Goal: Task Accomplishment & Management: Use online tool/utility

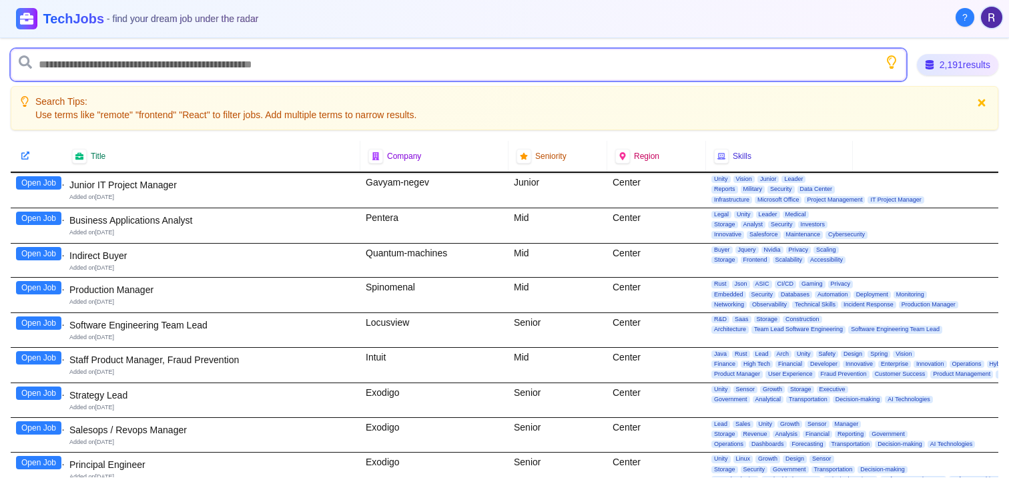
click at [139, 62] on input "text" at bounding box center [458, 65] width 895 height 32
type input "*"
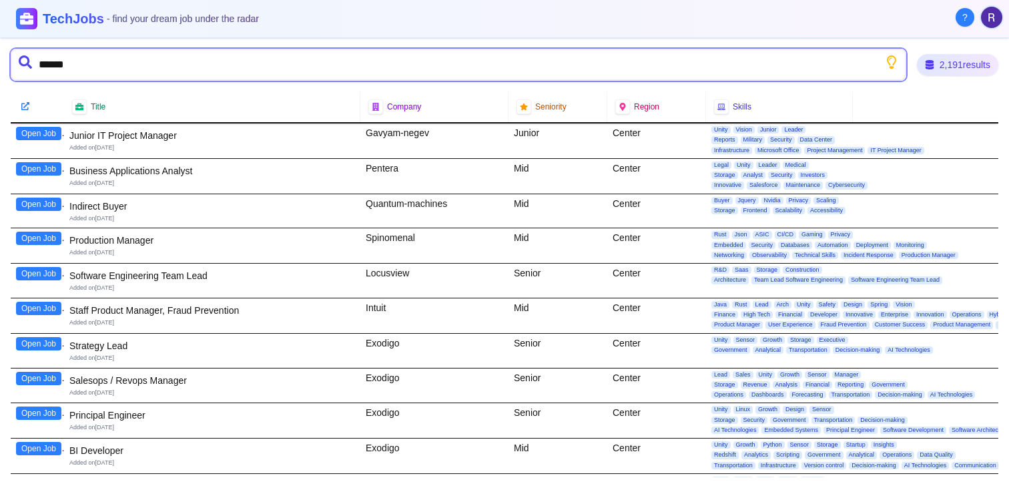
type input "*******"
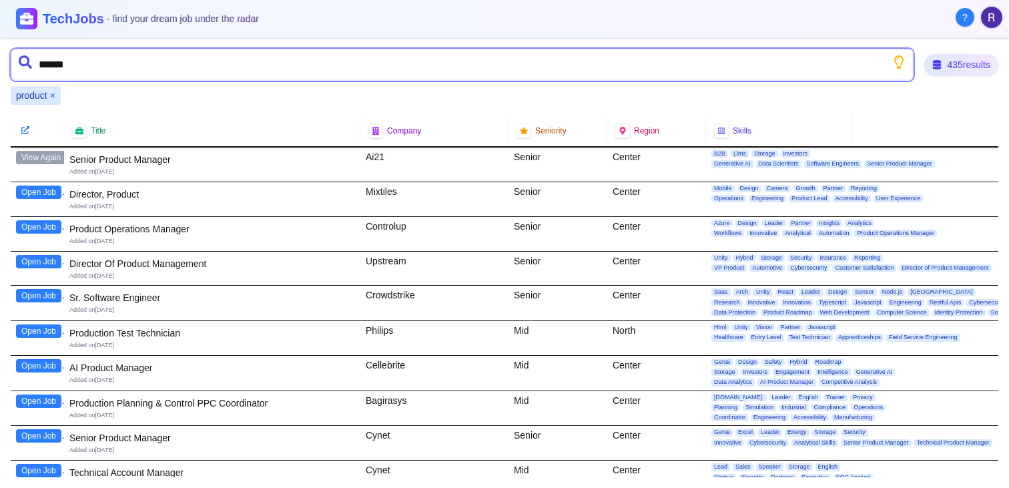
type input "*******"
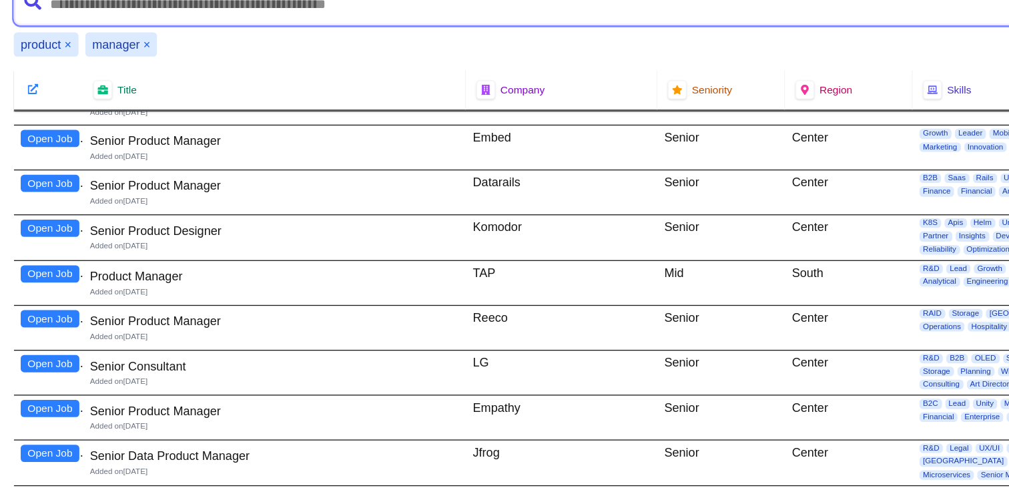
scroll to position [1317, 0]
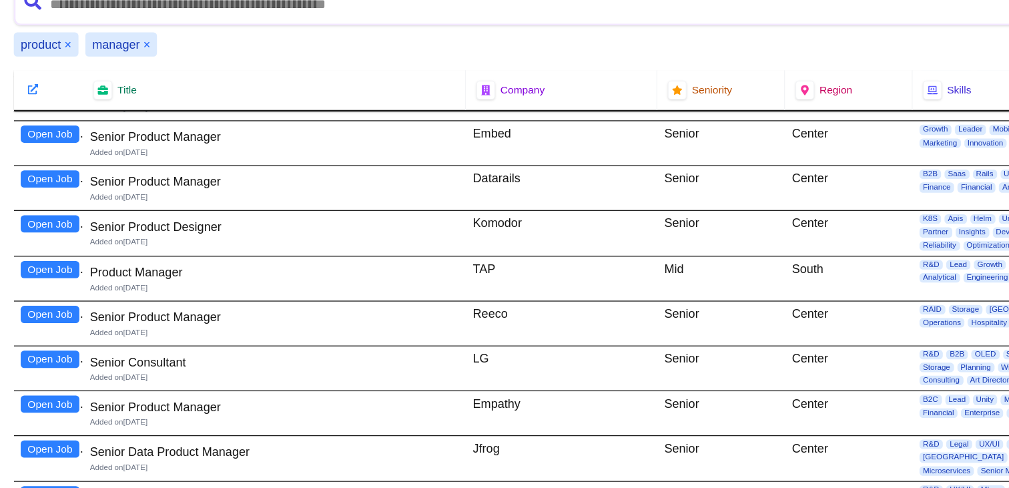
click at [47, 164] on button "Open Job" at bounding box center [38, 164] width 45 height 13
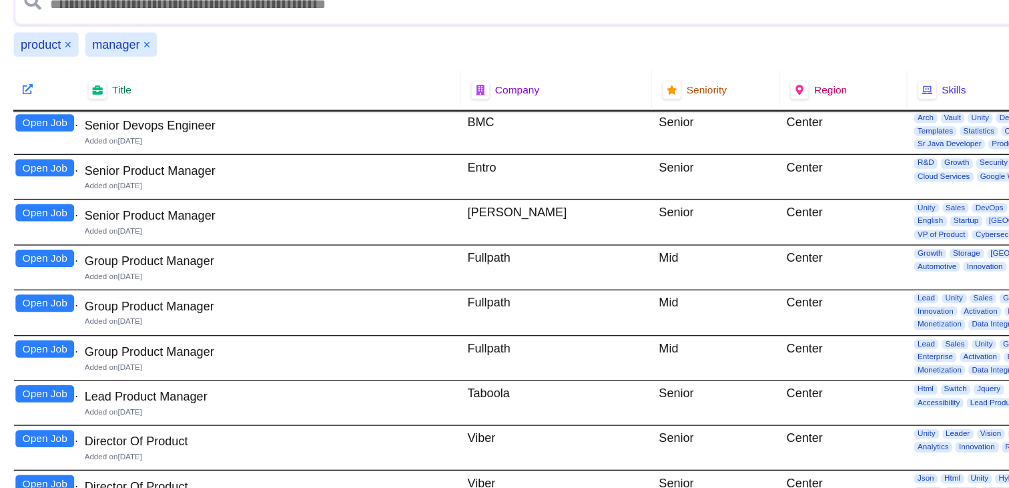
scroll to position [2770, 4]
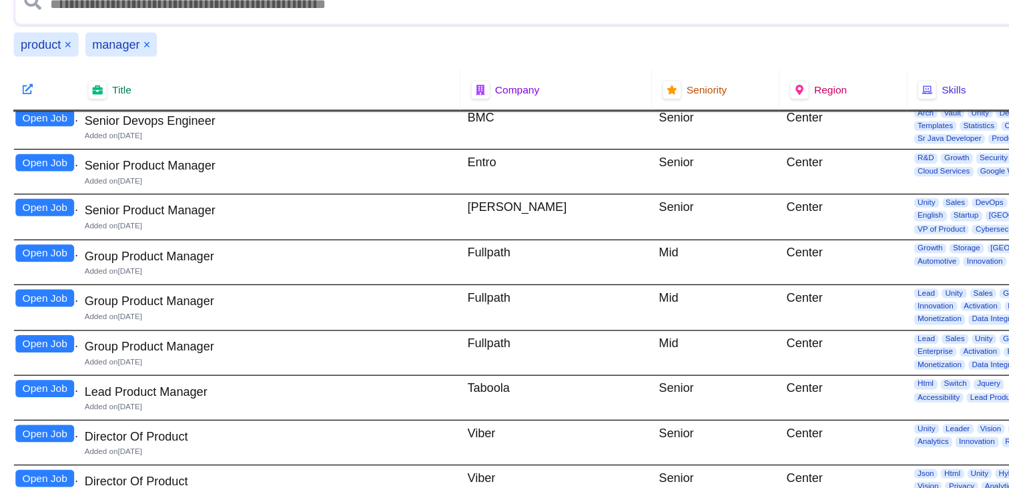
click at [39, 223] on button "Open Job" at bounding box center [34, 221] width 45 height 13
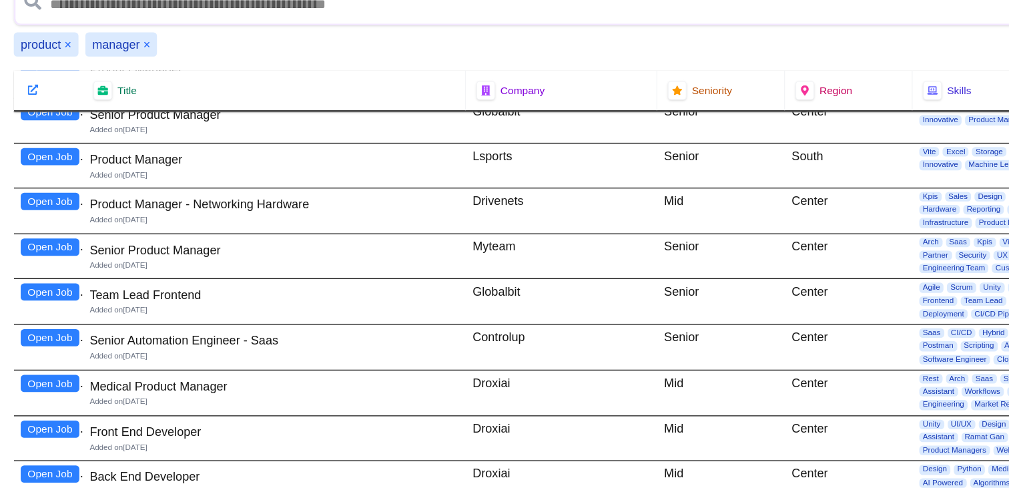
scroll to position [4423, 0]
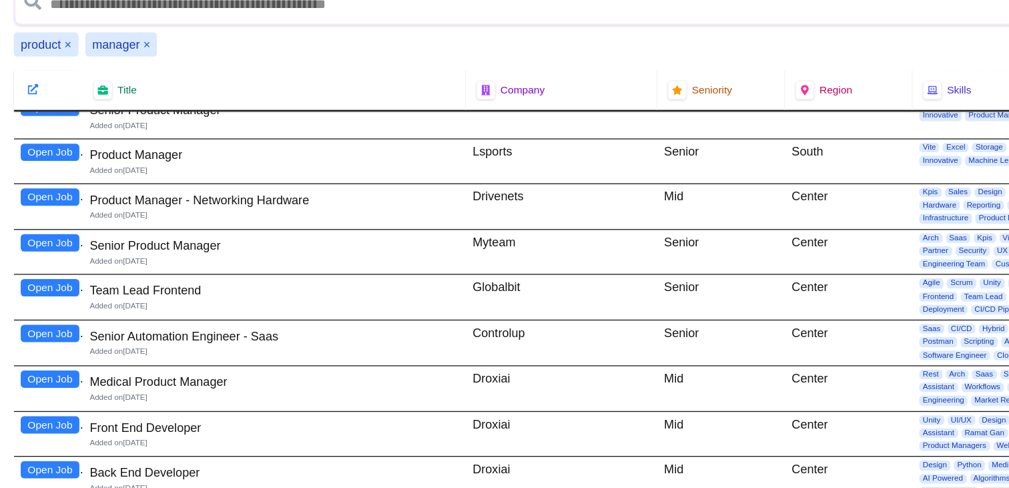
click at [47, 247] on button "Open Job" at bounding box center [38, 248] width 45 height 13
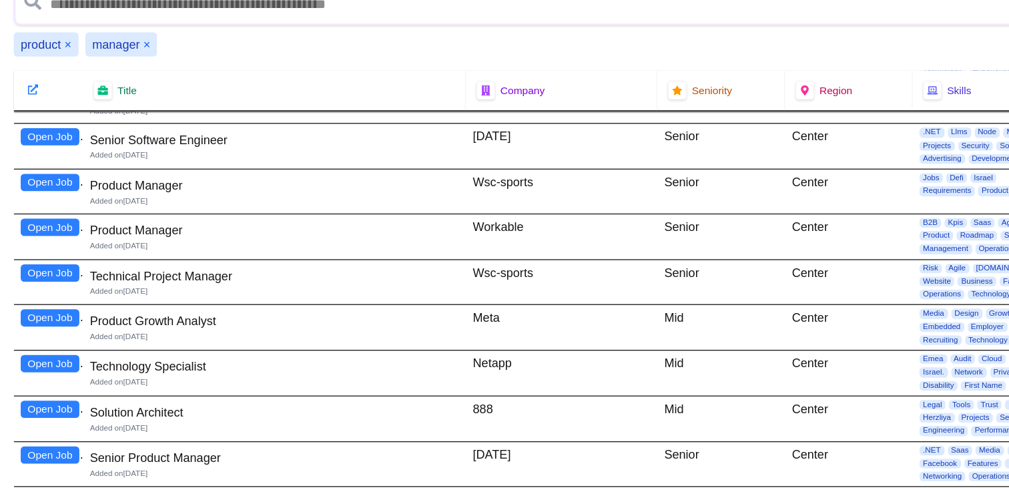
scroll to position [5189, 0]
